Goal: Check status

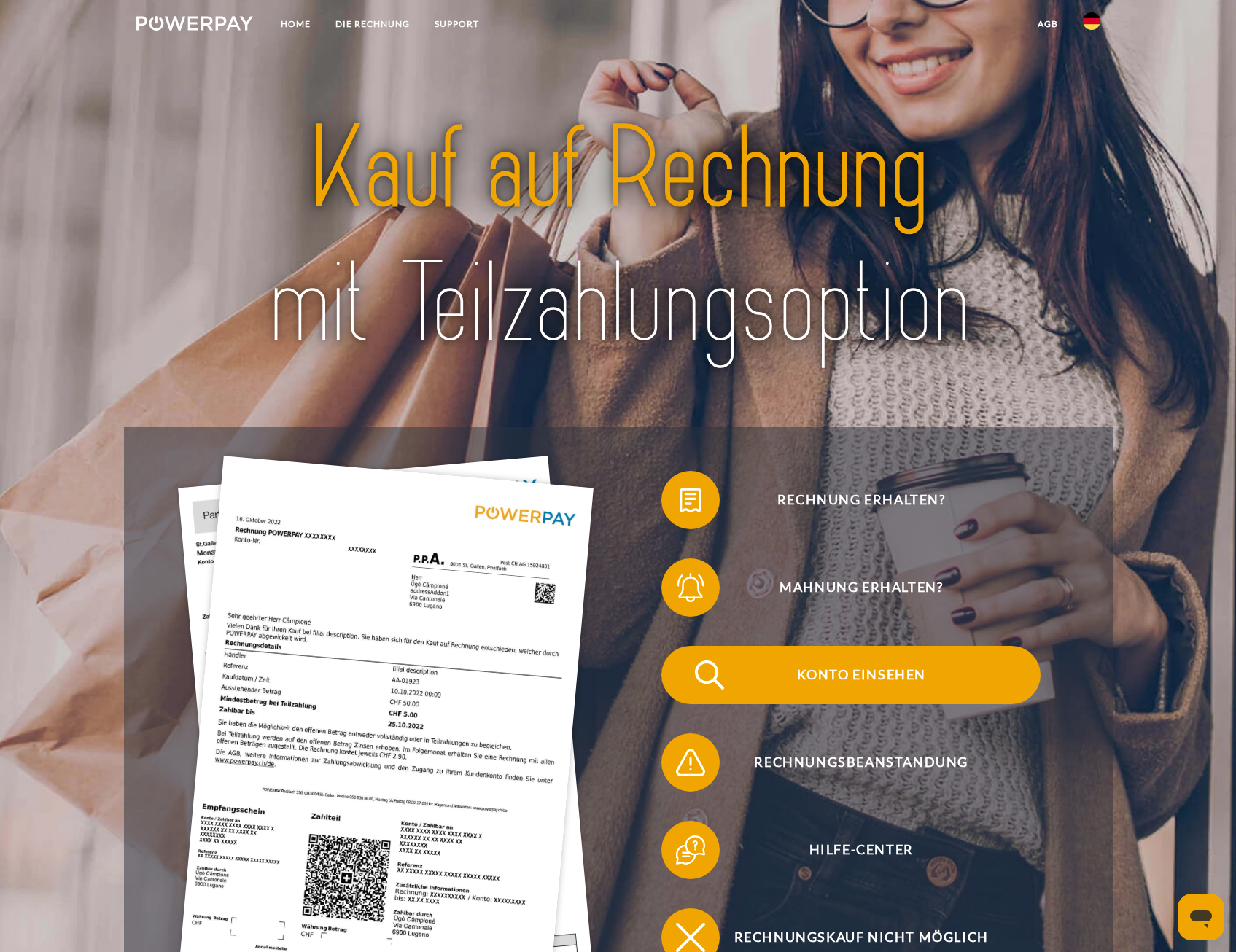
click at [887, 678] on span "Konto einsehen" at bounding box center [860, 675] width 357 height 58
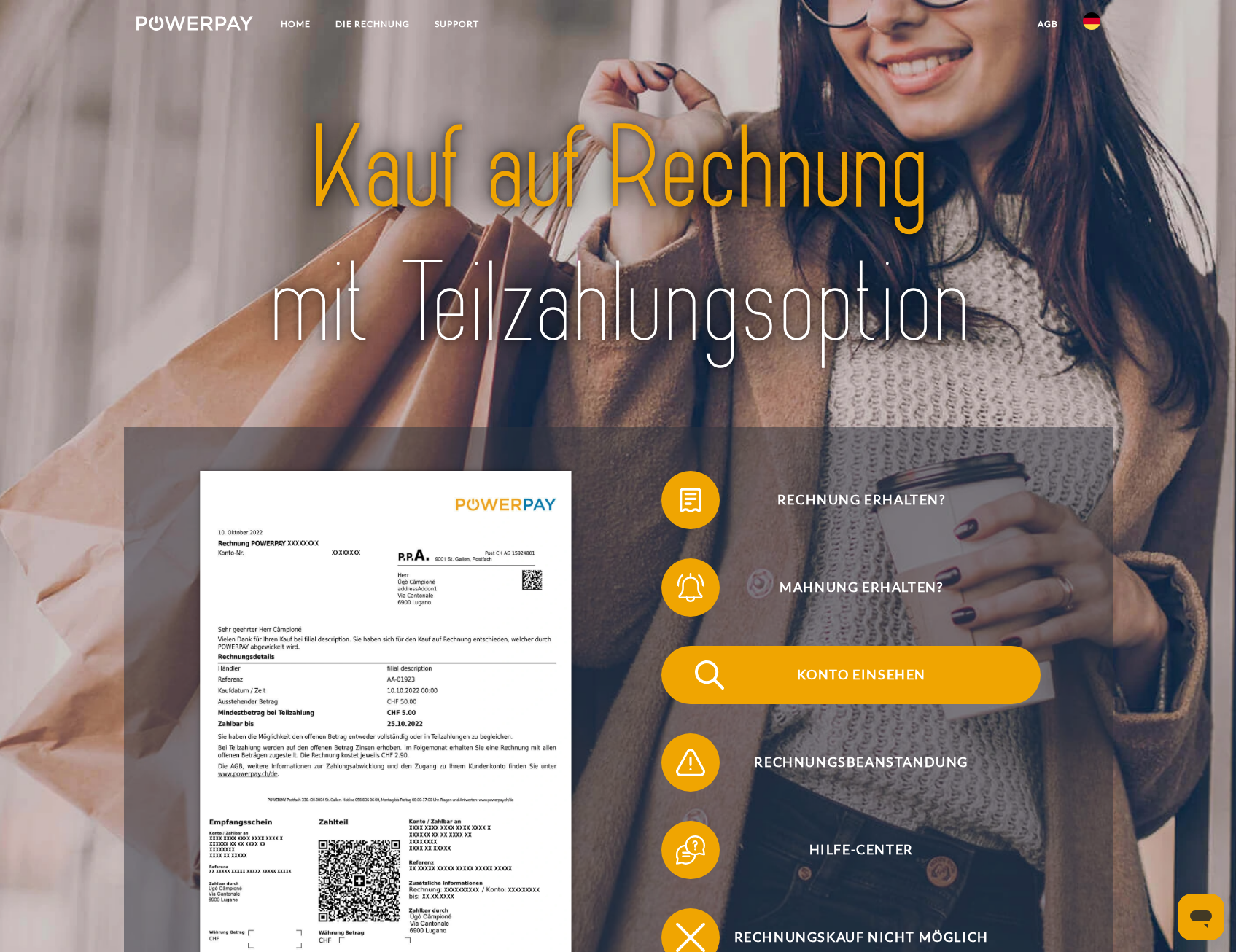
click at [875, 678] on span "Konto einsehen" at bounding box center [860, 675] width 357 height 58
